Goal: Transaction & Acquisition: Download file/media

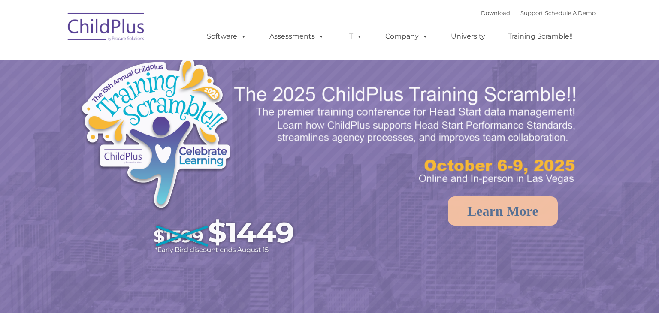
select select "MEDIUM"
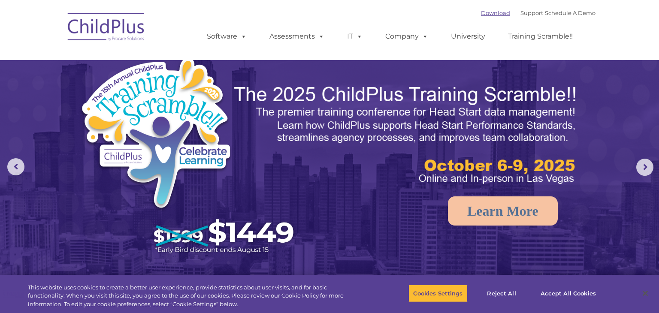
click at [483, 13] on link "Download" at bounding box center [495, 12] width 29 height 7
click at [492, 12] on link "Download" at bounding box center [495, 12] width 29 height 7
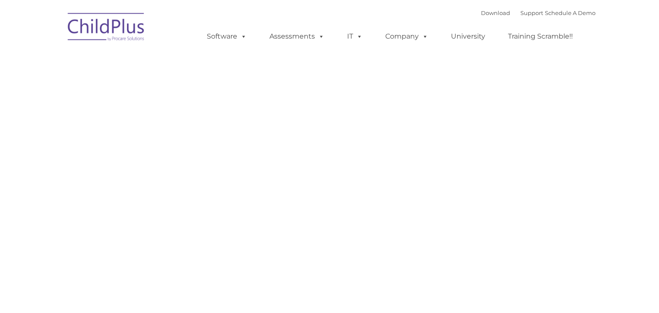
type input ""
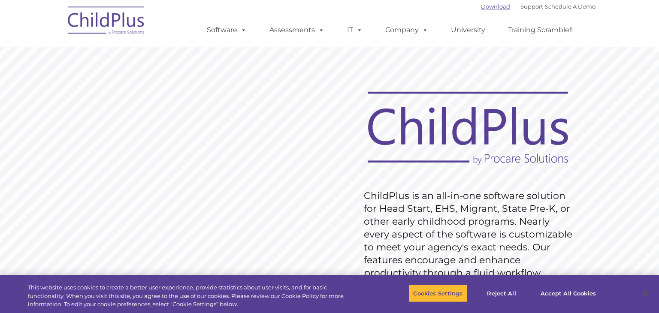
click at [486, 6] on link "Download" at bounding box center [495, 6] width 29 height 7
click at [481, 7] on link "Download" at bounding box center [495, 6] width 29 height 7
